Goal: Information Seeking & Learning: Learn about a topic

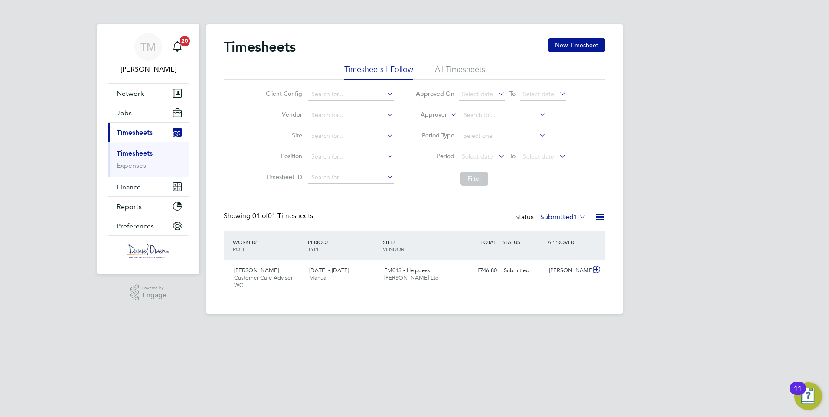
scroll to position [22, 75]
click at [133, 115] on button "Jobs" at bounding box center [148, 112] width 81 height 19
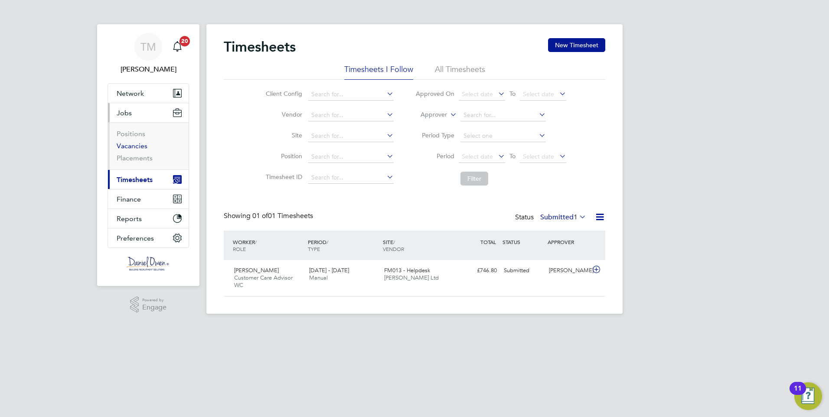
click at [137, 146] on link "Vacancies" at bounding box center [132, 146] width 31 height 8
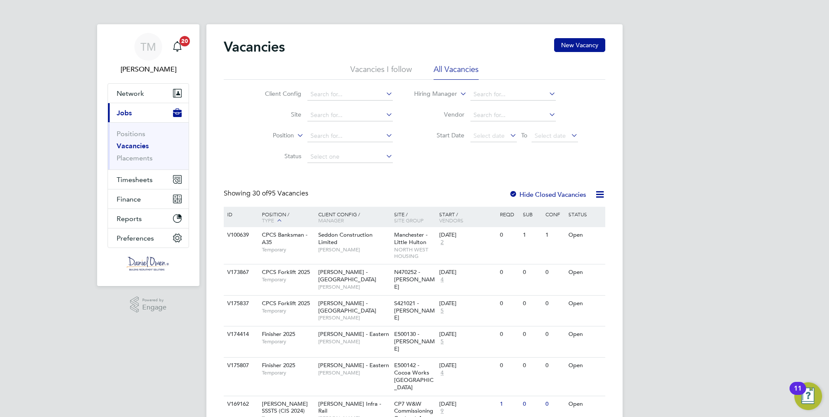
click at [447, 216] on div "Start / Vendors" at bounding box center [467, 217] width 61 height 21
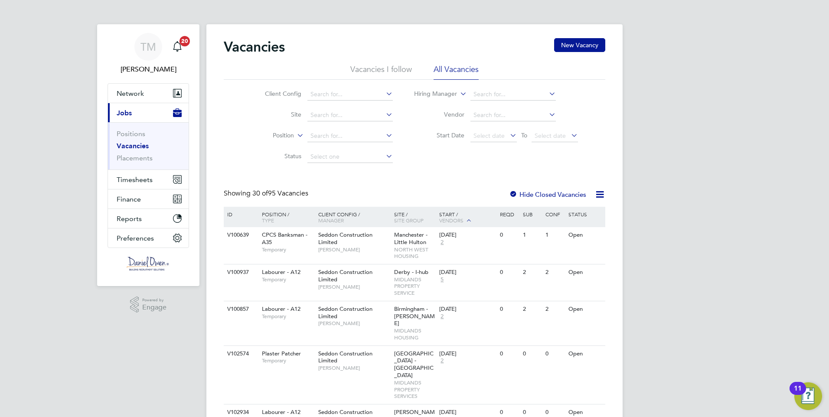
click at [447, 216] on div "Start / Vendors" at bounding box center [467, 218] width 61 height 22
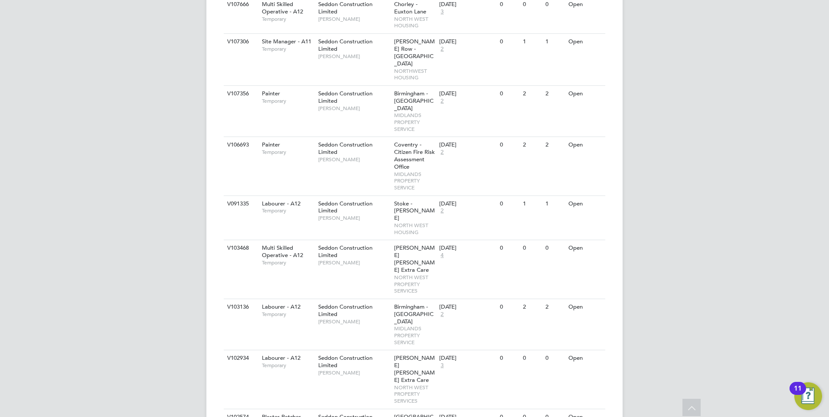
scroll to position [889, 0]
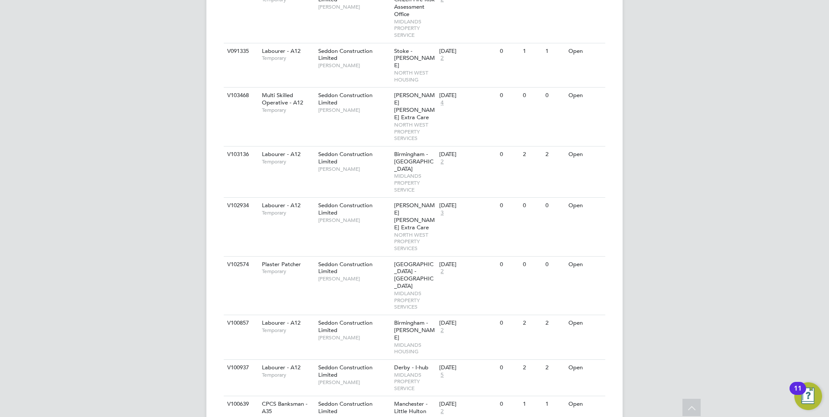
scroll to position [1019, 0]
